Goal: Information Seeking & Learning: Understand process/instructions

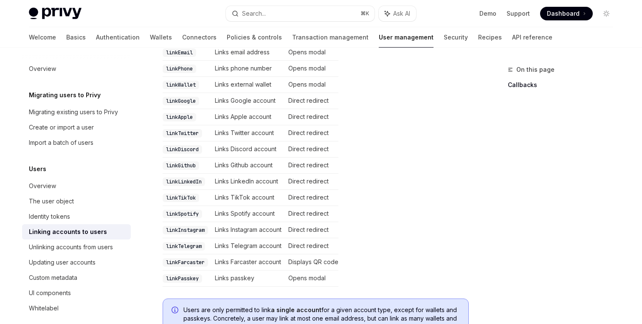
scroll to position [396, 0]
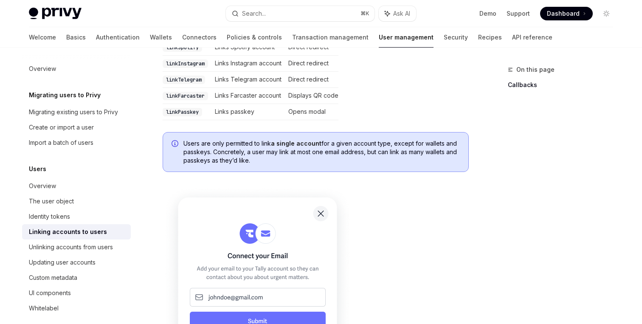
click at [274, 141] on span "Users are only permitted to link a single account for a given account type, exc…" at bounding box center [322, 151] width 277 height 25
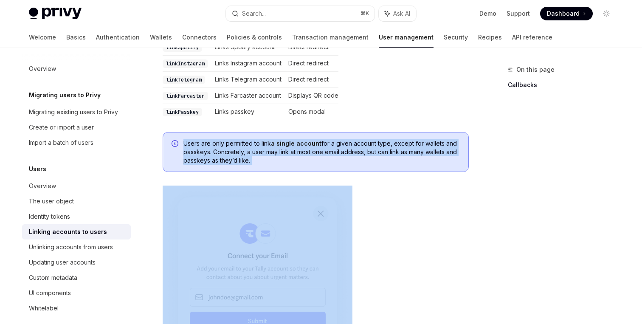
click at [274, 141] on span "Users are only permitted to link a single account for a given account type, exc…" at bounding box center [322, 151] width 277 height 25
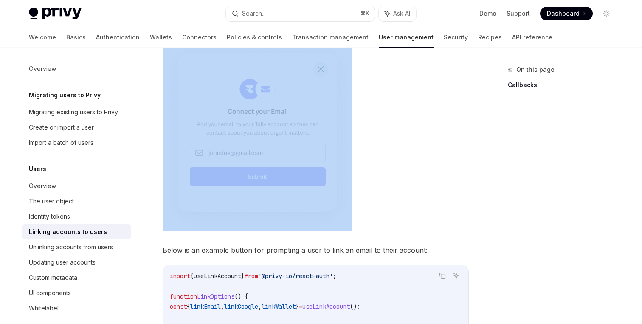
scroll to position [770, 0]
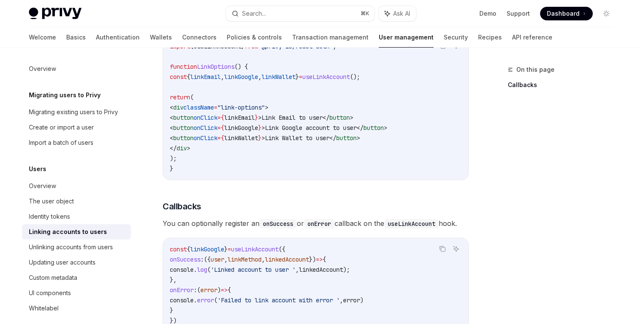
drag, startPoint x: 274, startPoint y: 141, endPoint x: 274, endPoint y: 76, distance: 65.9
click at [274, 76] on code "import { useLinkAccount } from '@privy-io/react-auth' ; function LinkOptions ()…" at bounding box center [316, 107] width 292 height 133
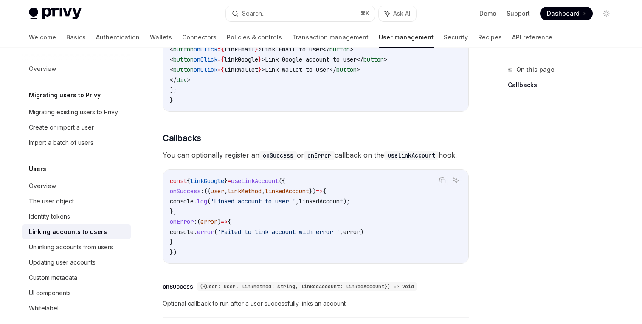
scroll to position [889, 0]
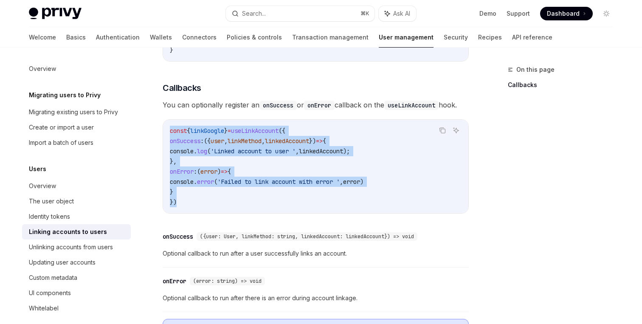
drag, startPoint x: 236, startPoint y: 125, endPoint x: 235, endPoint y: 200, distance: 74.8
click at [235, 200] on div "const { linkGoogle } = useLinkAccount ({ onSuccess : ({ user , linkMethod , lin…" at bounding box center [315, 166] width 305 height 93
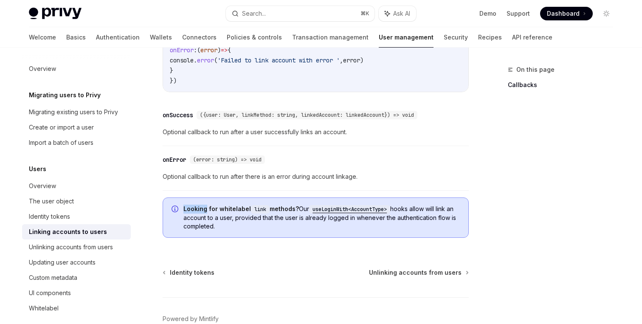
scroll to position [1057, 0]
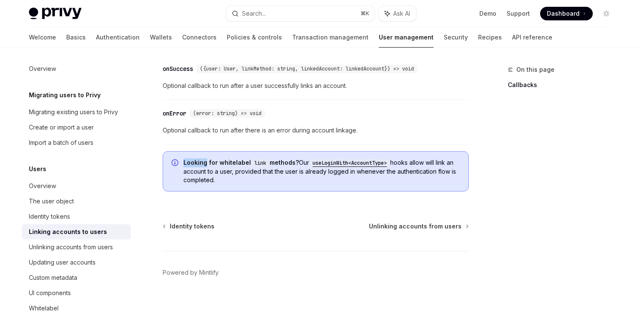
drag, startPoint x: 239, startPoint y: 183, endPoint x: 239, endPoint y: 129, distance: 54.0
click at [239, 129] on span "Optional callback to run after there is an error during account linkage." at bounding box center [316, 130] width 306 height 10
click at [75, 106] on link "Migrating existing users to Privy" at bounding box center [76, 112] width 109 height 15
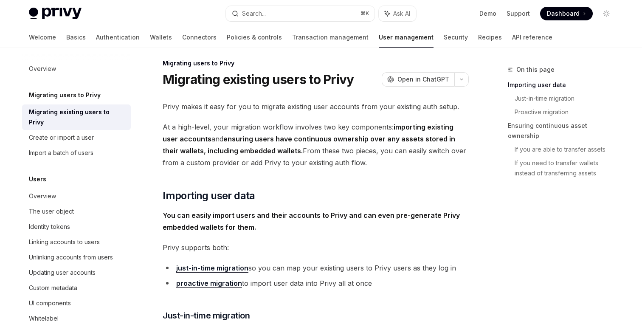
scroll to position [24, 0]
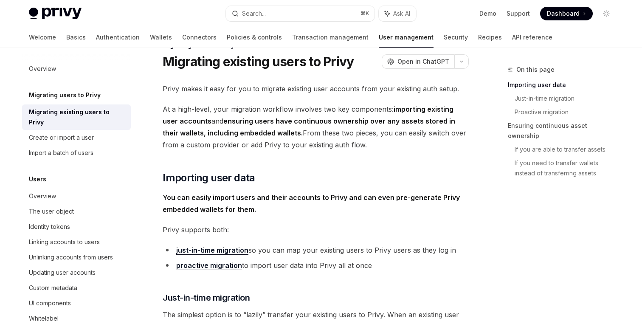
click at [180, 121] on strong "importing existing user accounts" at bounding box center [308, 115] width 291 height 20
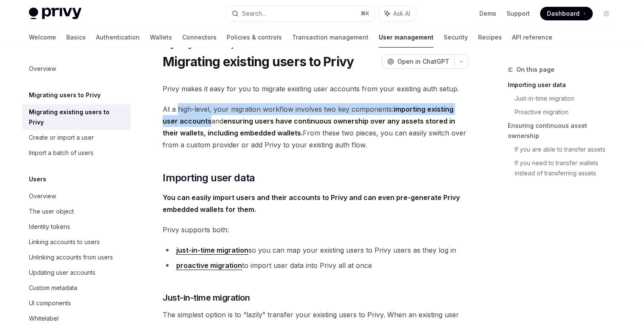
drag, startPoint x: 180, startPoint y: 121, endPoint x: 179, endPoint y: 105, distance: 15.3
click at [180, 105] on span "At a high-level, your migration workflow involves two key components: importing…" at bounding box center [316, 127] width 306 height 48
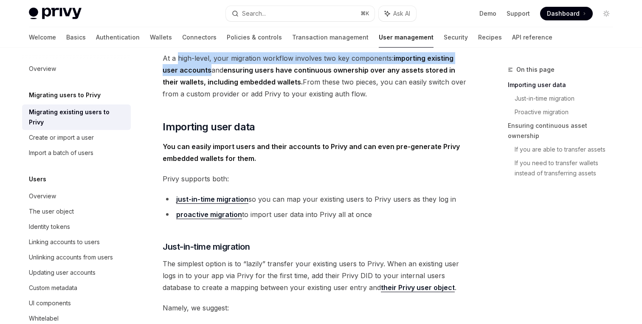
scroll to position [102, 0]
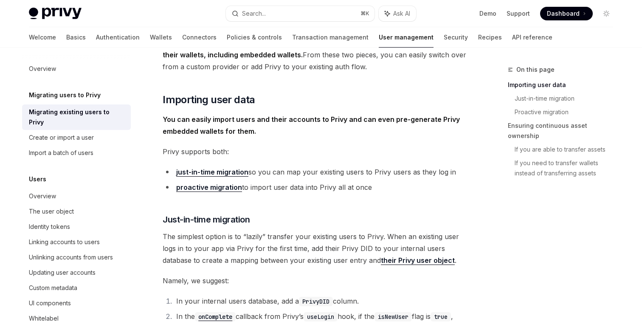
click at [179, 120] on strong "You can easily import users and their accounts to Privy and can even pre-genera…" at bounding box center [311, 125] width 297 height 20
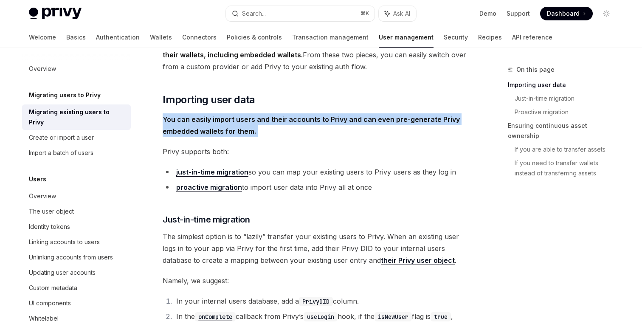
click at [179, 120] on strong "You can easily import users and their accounts to Privy and can even pre-genera…" at bounding box center [311, 125] width 297 height 20
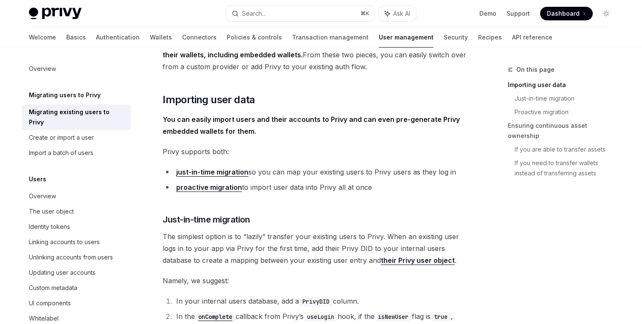
click at [181, 129] on strong "You can easily import users and their accounts to Privy and can even pre-genera…" at bounding box center [311, 125] width 297 height 20
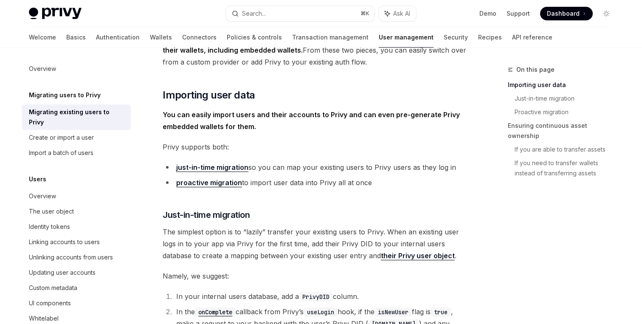
click at [179, 143] on span "Privy supports both:" at bounding box center [316, 147] width 306 height 12
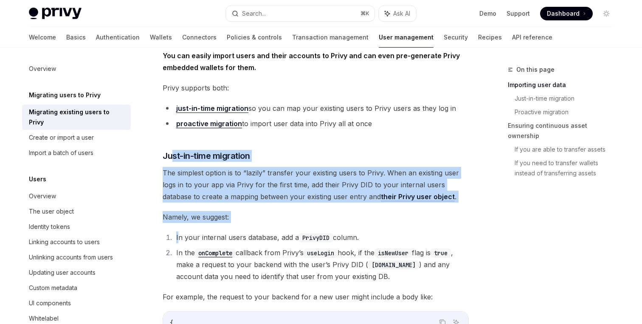
drag, startPoint x: 173, startPoint y: 154, endPoint x: 178, endPoint y: 244, distance: 90.2
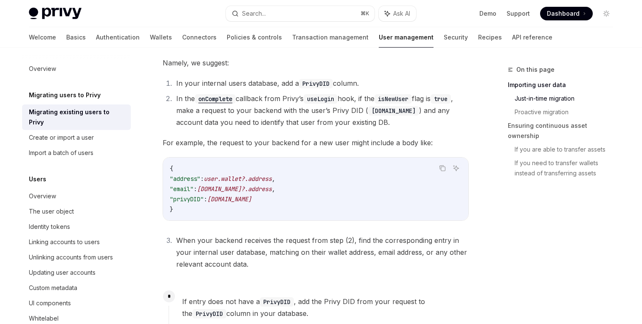
click at [200, 219] on div "{ "address" : user.wallet?.address , "email" : [DOMAIN_NAME]?.address , "privyD…" at bounding box center [315, 189] width 305 height 63
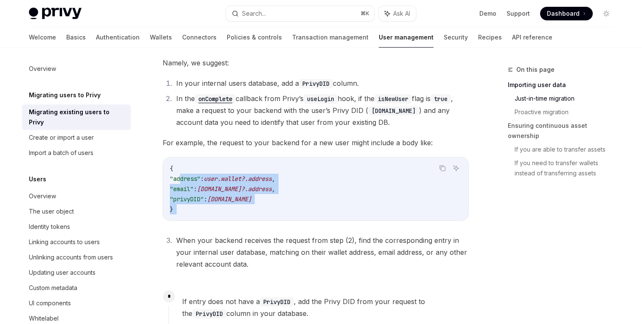
drag, startPoint x: 200, startPoint y: 219, endPoint x: 201, endPoint y: 172, distance: 46.7
click at [201, 173] on div "{ "address" : user.wallet?.address , "email" : [DOMAIN_NAME]?.address , "privyD…" at bounding box center [315, 189] width 305 height 63
click at [201, 172] on code "{ "address" : user.wallet?.address , "email" : [DOMAIN_NAME]?.address , "privyD…" at bounding box center [316, 189] width 292 height 51
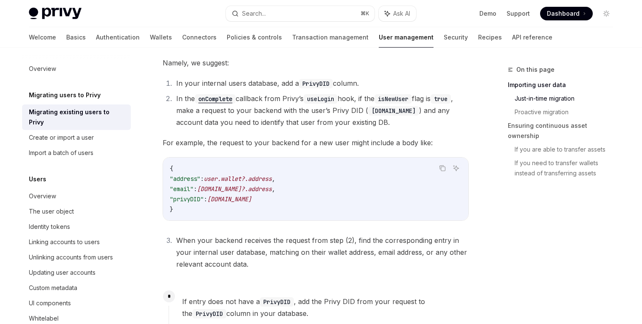
scroll to position [291, 0]
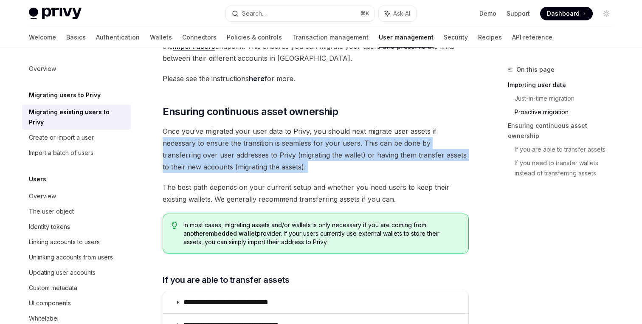
drag, startPoint x: 469, startPoint y: 167, endPoint x: 469, endPoint y: 126, distance: 41.2
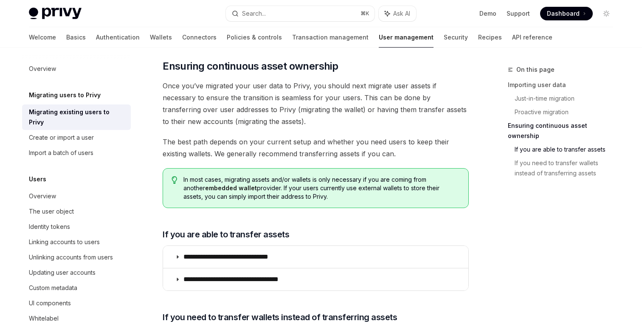
scroll to position [1065, 0]
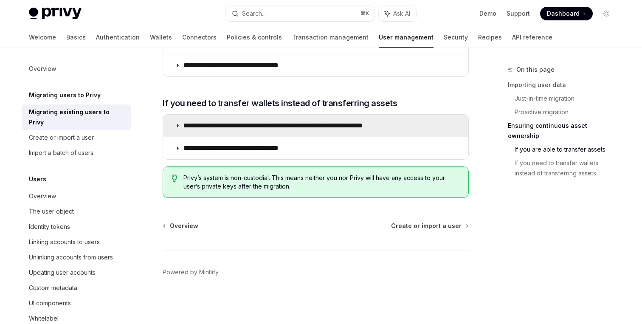
click at [311, 131] on summary "**********" at bounding box center [315, 126] width 305 height 22
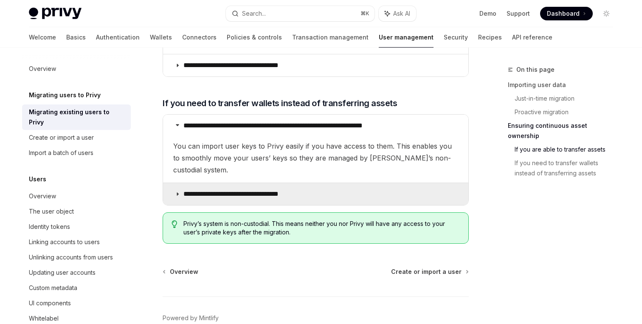
scroll to position [1076, 0]
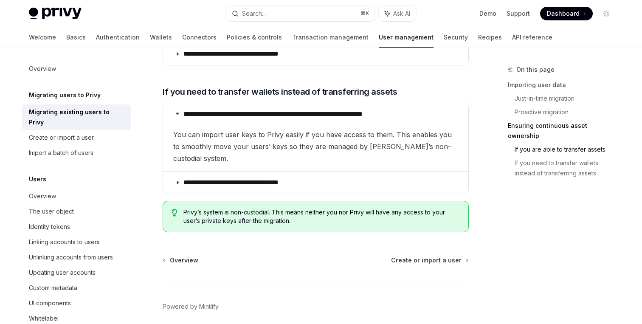
click at [314, 153] on details "**********" at bounding box center [315, 137] width 305 height 68
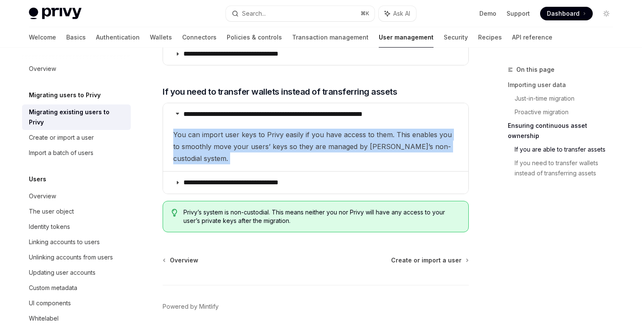
drag, startPoint x: 314, startPoint y: 153, endPoint x: 314, endPoint y: 132, distance: 20.8
click at [314, 132] on details "**********" at bounding box center [315, 137] width 305 height 68
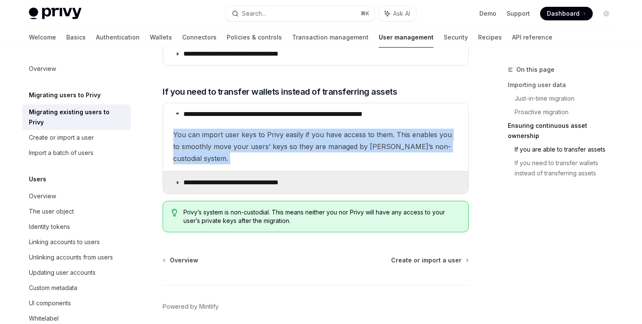
click at [313, 172] on summary "**********" at bounding box center [315, 183] width 305 height 22
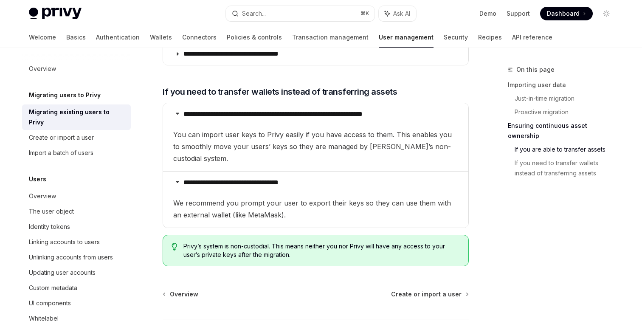
scroll to position [1133, 0]
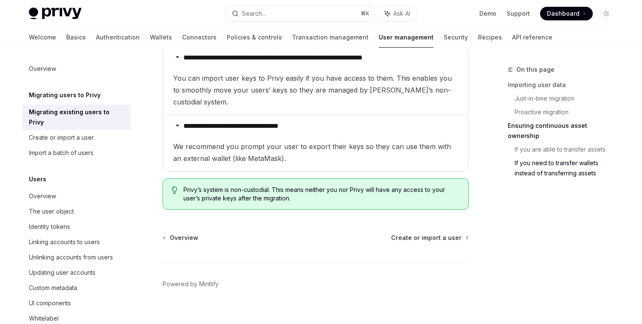
click at [318, 36] on span "We recommend you prompt your user to export their keys so they can use them wit…" at bounding box center [315, 24] width 285 height 24
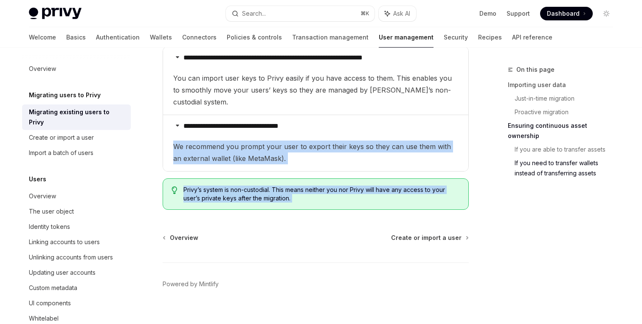
drag, startPoint x: 318, startPoint y: 134, endPoint x: 318, endPoint y: 196, distance: 62.5
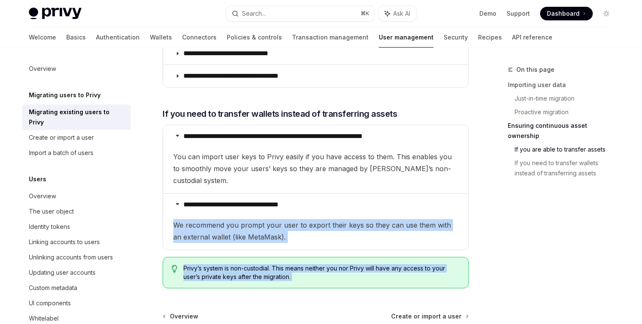
scroll to position [1035, 0]
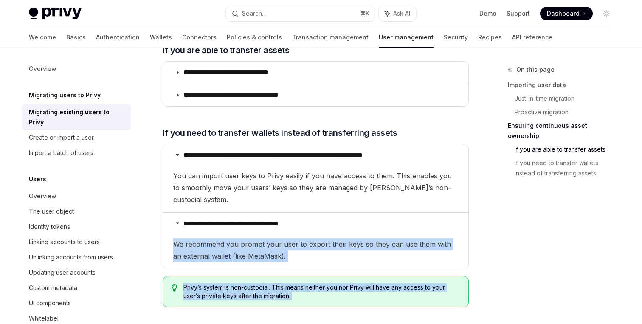
click at [317, 133] on span "We recommend you prompt your user to export their keys so they can use them wit…" at bounding box center [315, 122] width 285 height 24
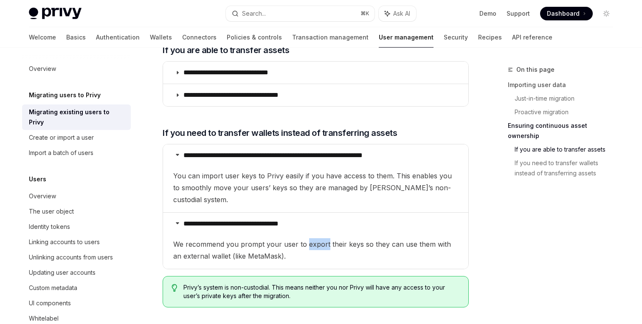
click at [317, 133] on span "We recommend you prompt your user to export their keys so they can use them wit…" at bounding box center [315, 122] width 285 height 24
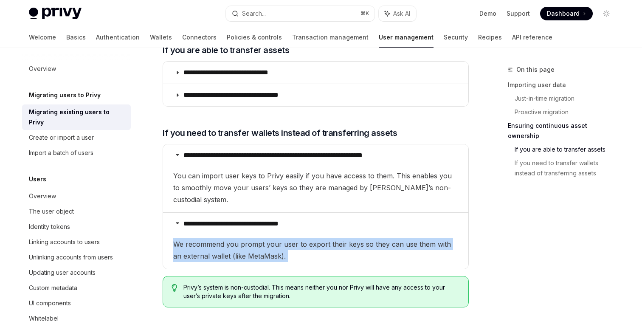
click at [317, 133] on span "We recommend you prompt your user to export their keys so they can use them wit…" at bounding box center [315, 122] width 285 height 24
click at [358, 223] on details "**********" at bounding box center [315, 240] width 305 height 57
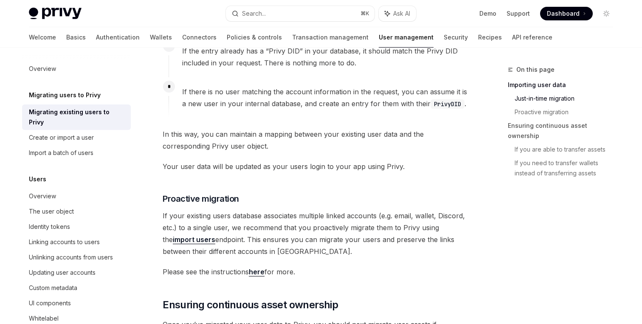
scroll to position [594, 0]
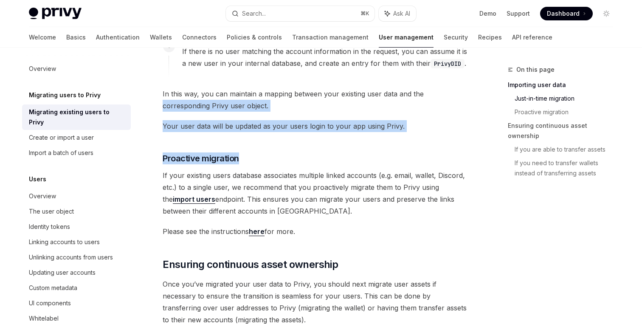
drag, startPoint x: 458, startPoint y: 92, endPoint x: 458, endPoint y: 169, distance: 76.5
click at [458, 169] on div "Privy makes it easy for you to migrate existing user accounts from your existin…" at bounding box center [316, 72] width 306 height 1235
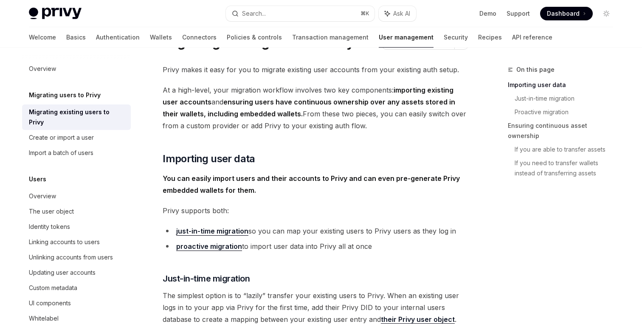
scroll to position [51, 0]
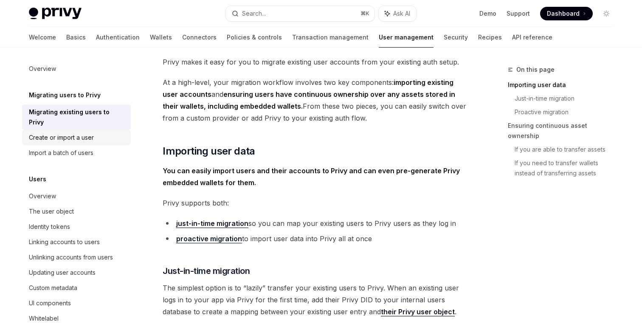
click at [107, 134] on link "Create or import a user" at bounding box center [76, 137] width 109 height 15
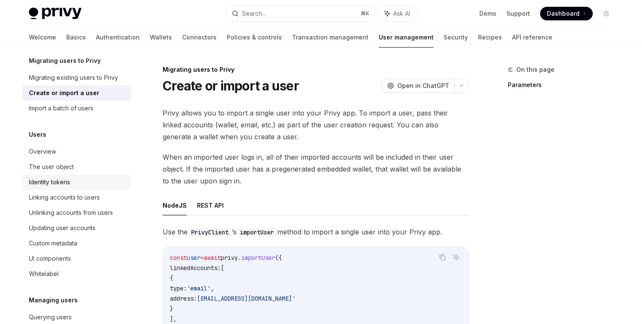
scroll to position [57, 0]
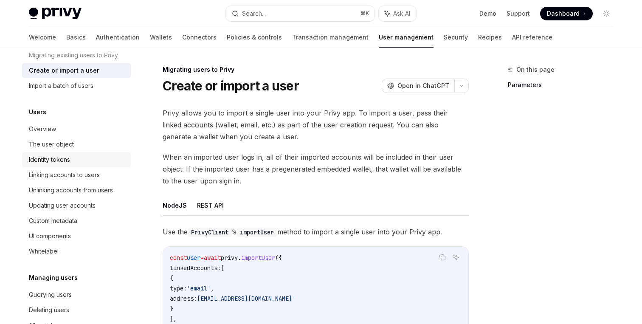
click at [102, 159] on div "Identity tokens" at bounding box center [77, 160] width 97 height 10
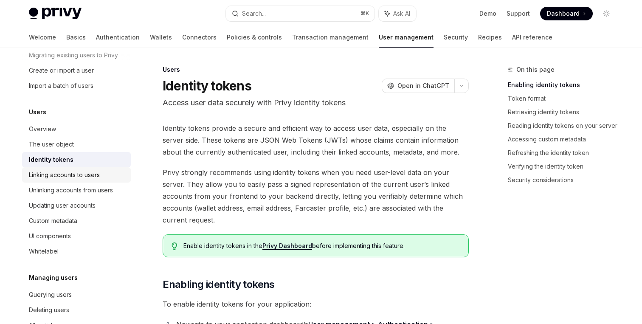
click at [102, 176] on div "Linking accounts to users" at bounding box center [77, 175] width 97 height 10
type textarea "*"
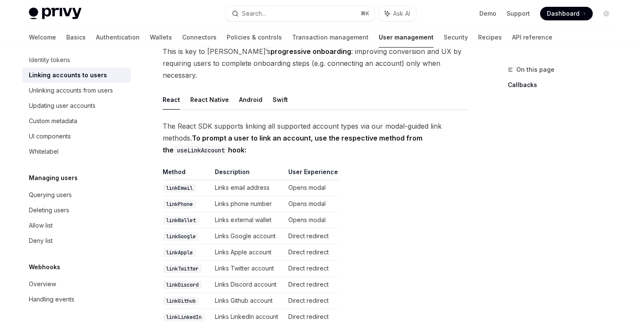
scroll to position [226, 0]
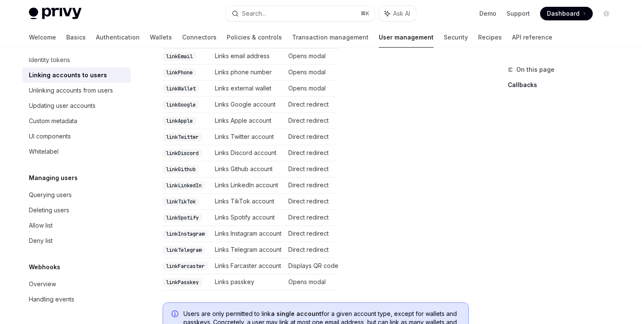
click at [225, 210] on td "Links Spotify account" at bounding box center [248, 218] width 73 height 16
click at [224, 274] on td "Links passkey" at bounding box center [248, 282] width 73 height 16
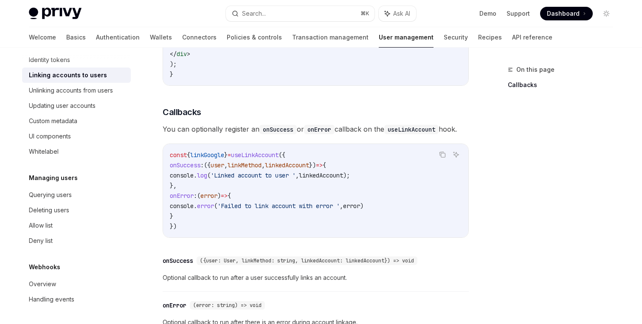
scroll to position [908, 0]
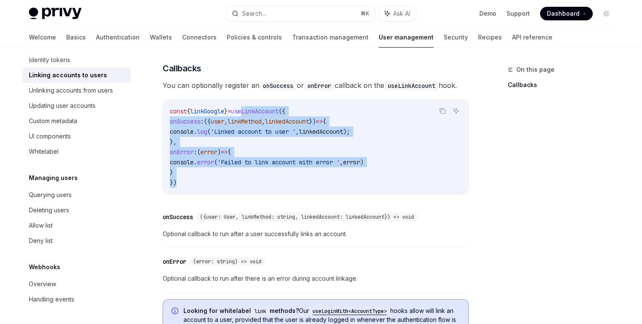
drag, startPoint x: 252, startPoint y: 177, endPoint x: 252, endPoint y: 191, distance: 14.0
click at [252, 191] on div "const { linkGoogle } = useLinkAccount ({ onSuccess : ({ user , linkMethod , lin…" at bounding box center [315, 146] width 305 height 93
